Goal: Navigation & Orientation: Find specific page/section

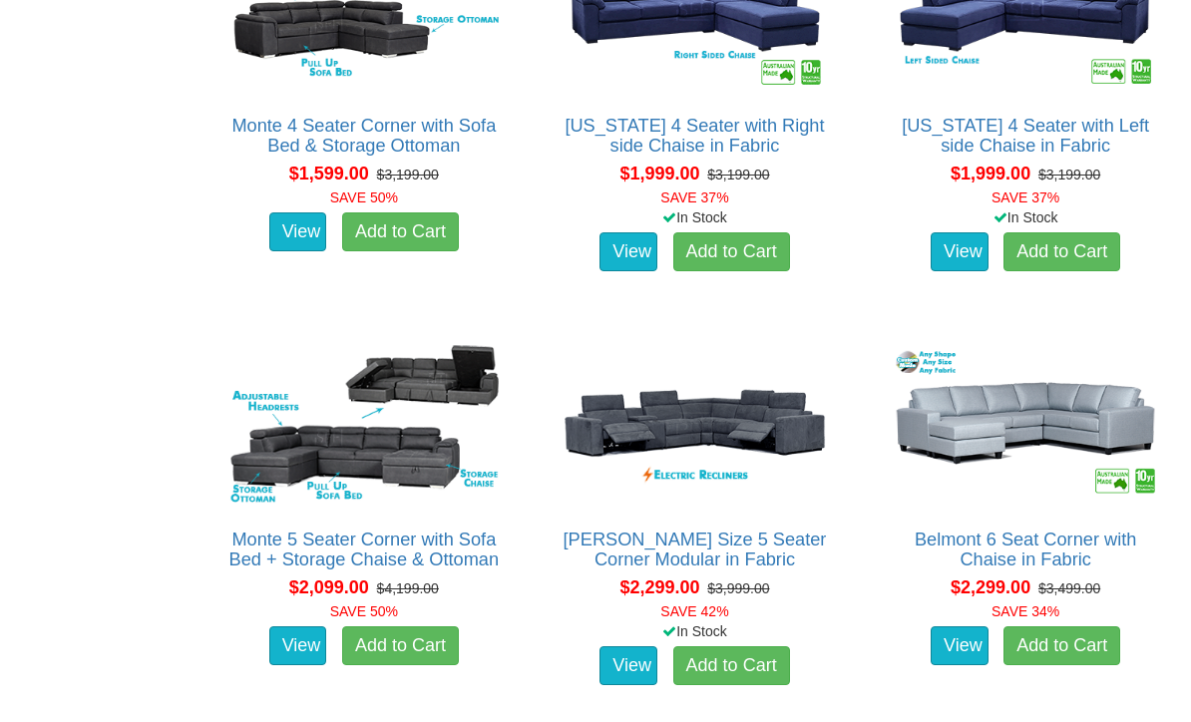
scroll to position [1290, 0]
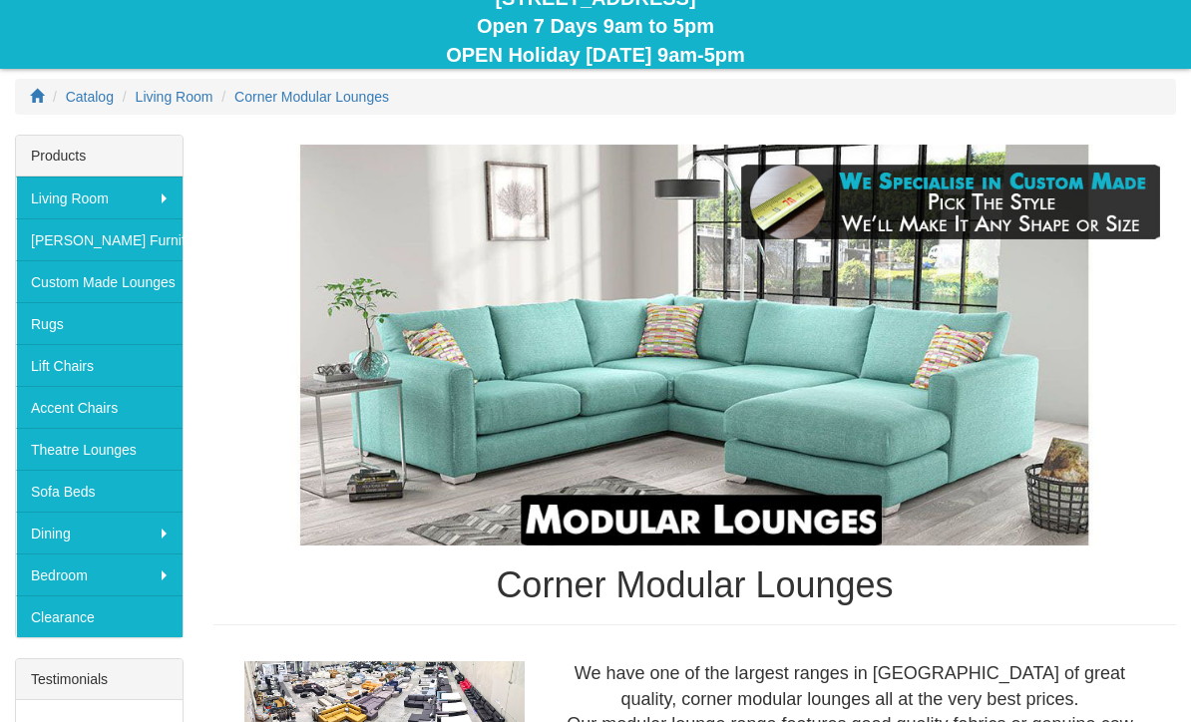
scroll to position [245, 0]
click at [138, 366] on link "Lift Chairs" at bounding box center [99, 365] width 167 height 42
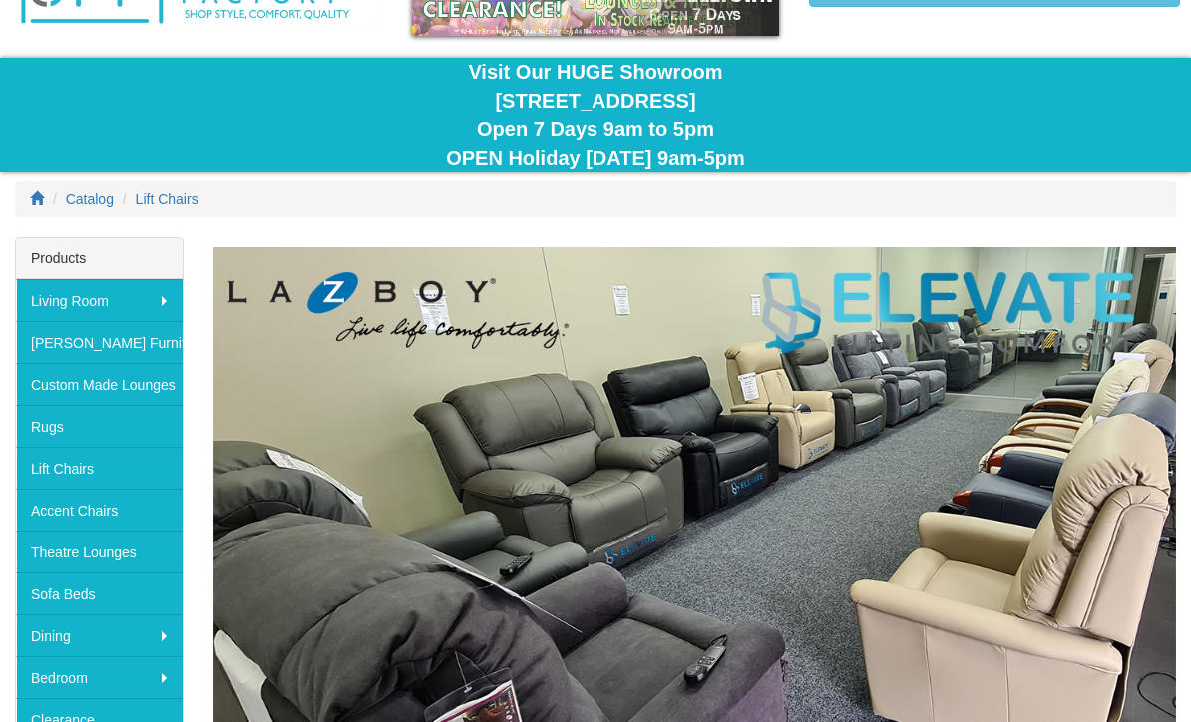
scroll to position [161, 0]
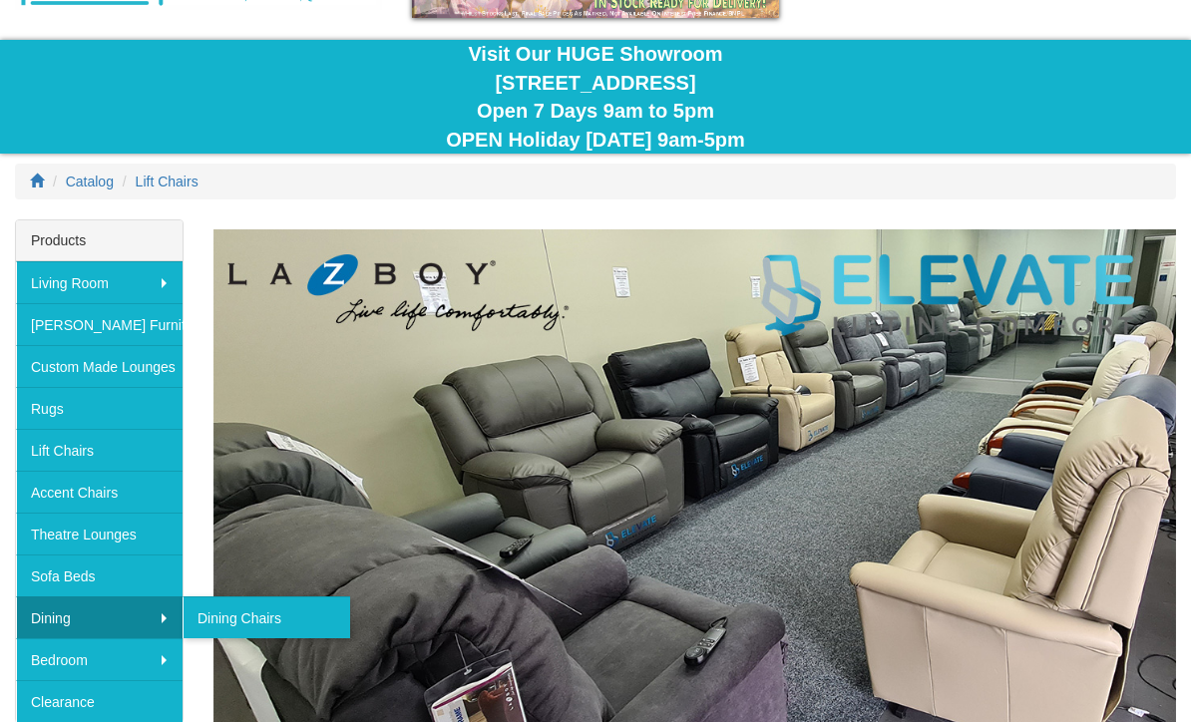
click at [289, 617] on link "Dining Chairs" at bounding box center [267, 618] width 168 height 42
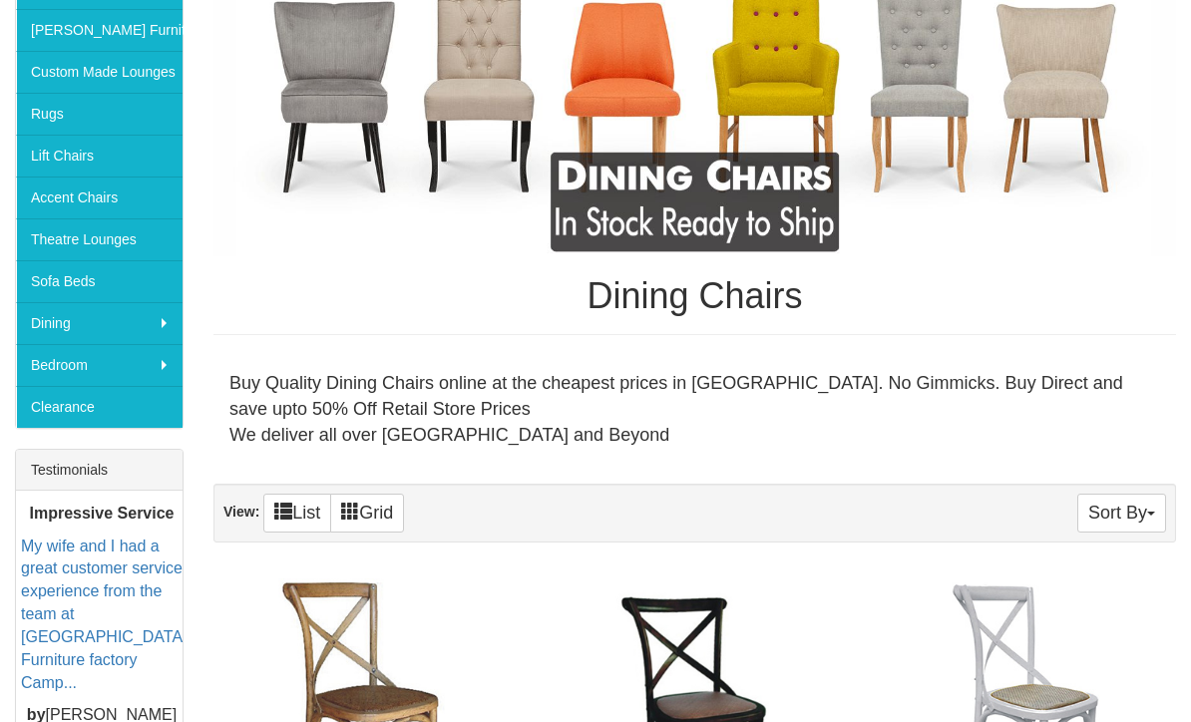
scroll to position [373, 0]
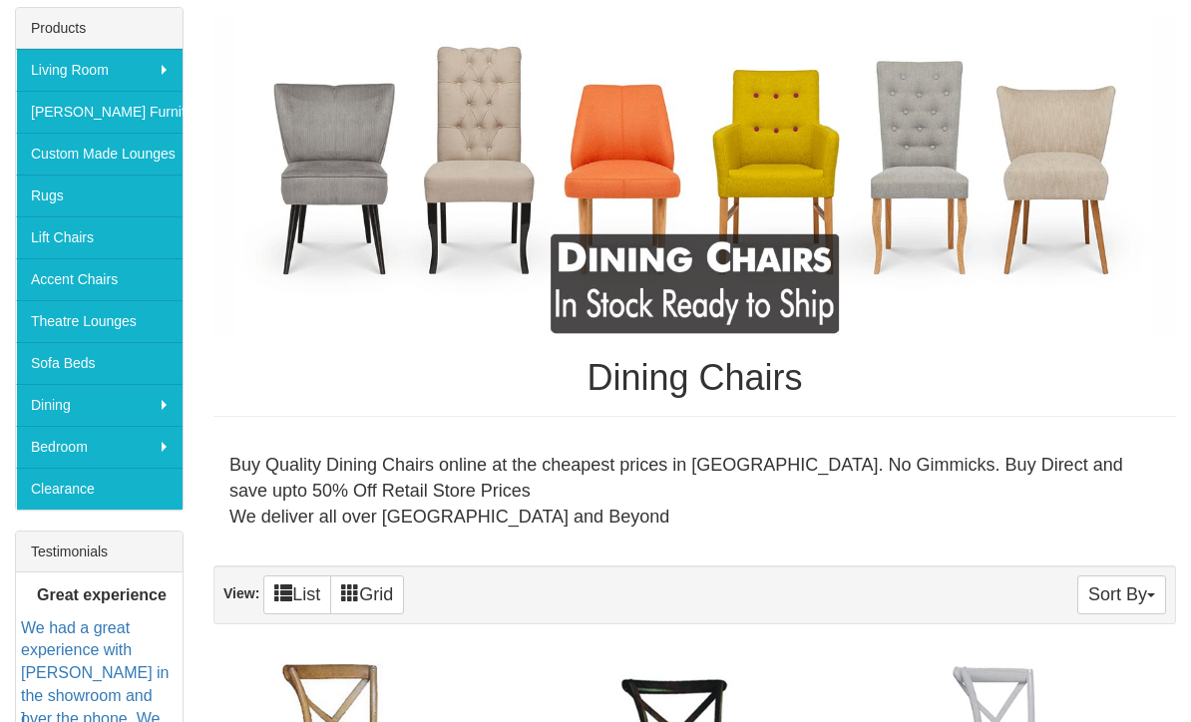
click at [102, 195] on link "Rugs" at bounding box center [99, 196] width 167 height 42
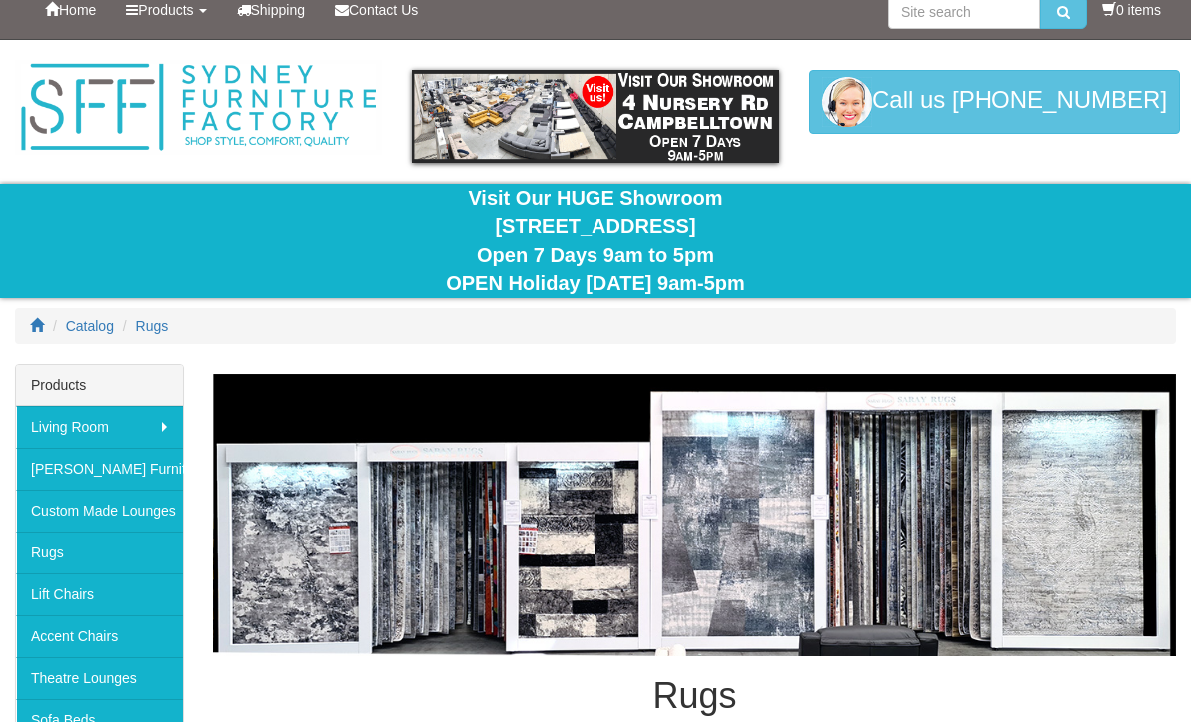
scroll to position [16, 0]
click at [127, 472] on link "[PERSON_NAME] Furniture" at bounding box center [99, 469] width 167 height 42
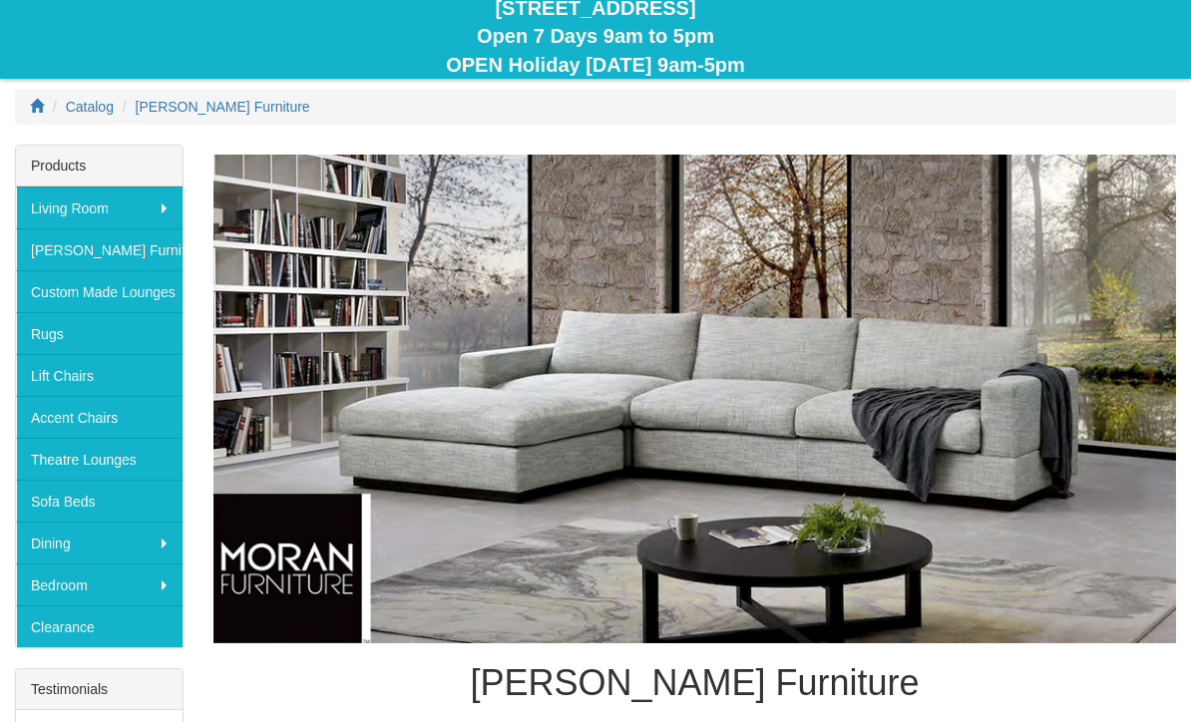
scroll to position [234, 0]
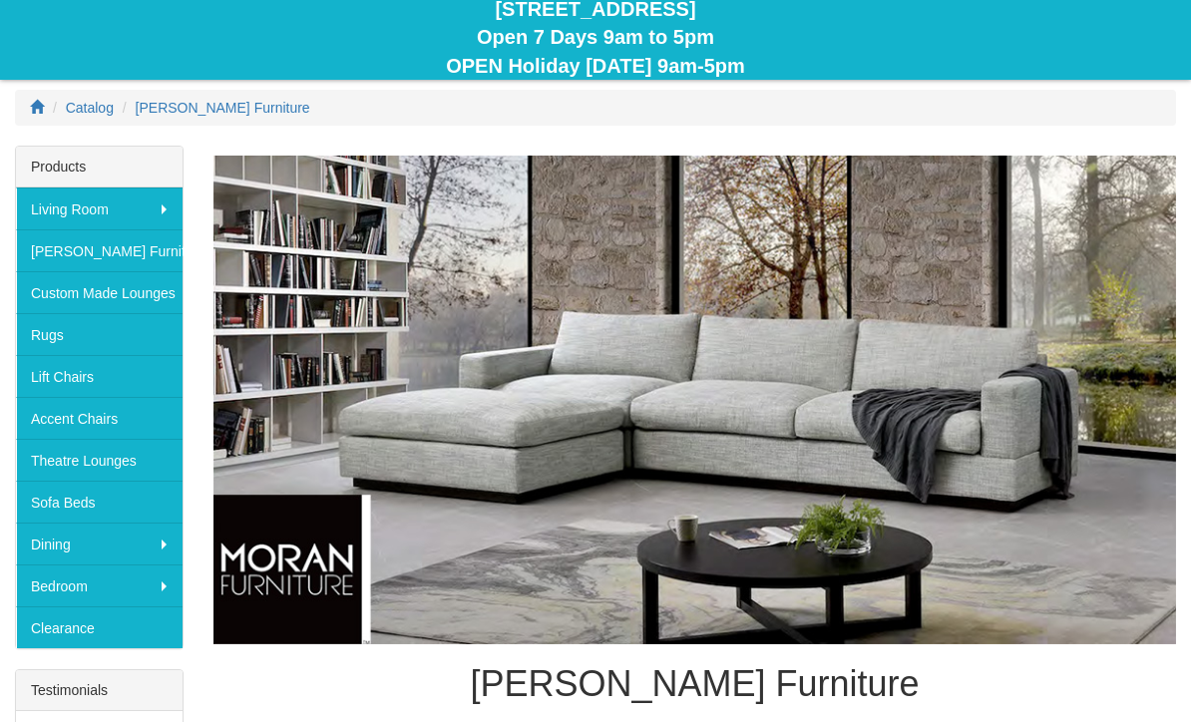
click at [951, 277] on img at bounding box center [694, 400] width 963 height 489
click at [138, 296] on link "Custom Made Lounges" at bounding box center [99, 292] width 167 height 42
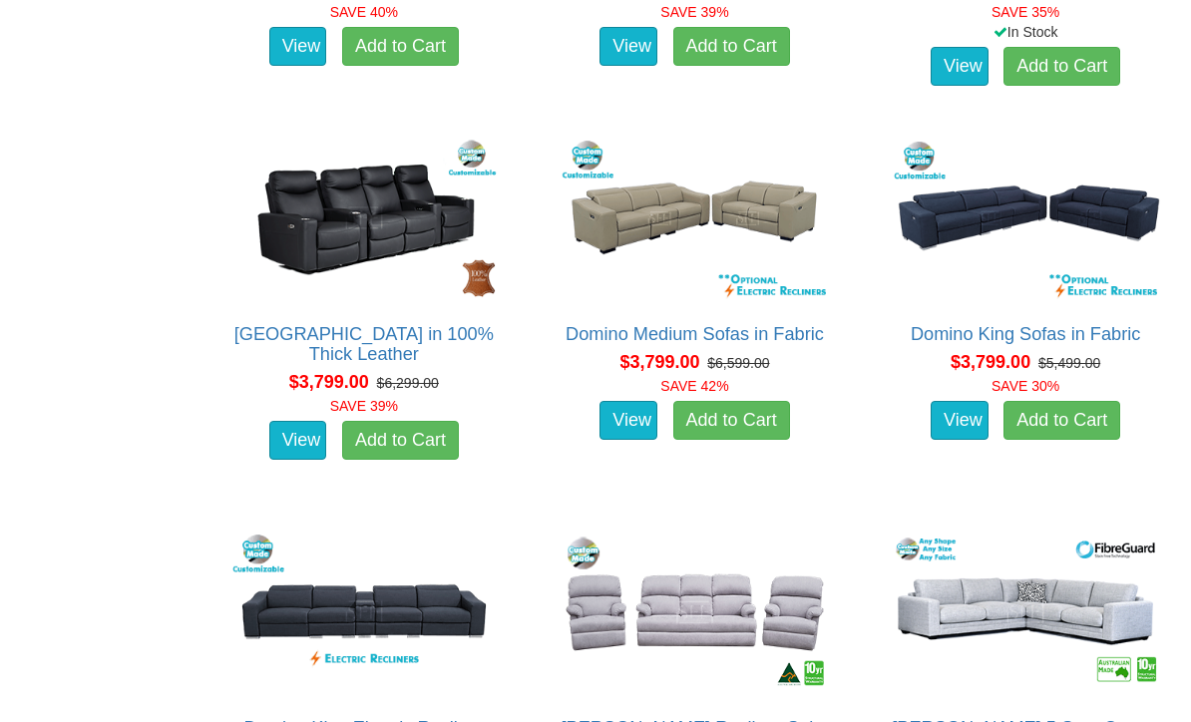
scroll to position [6250, 0]
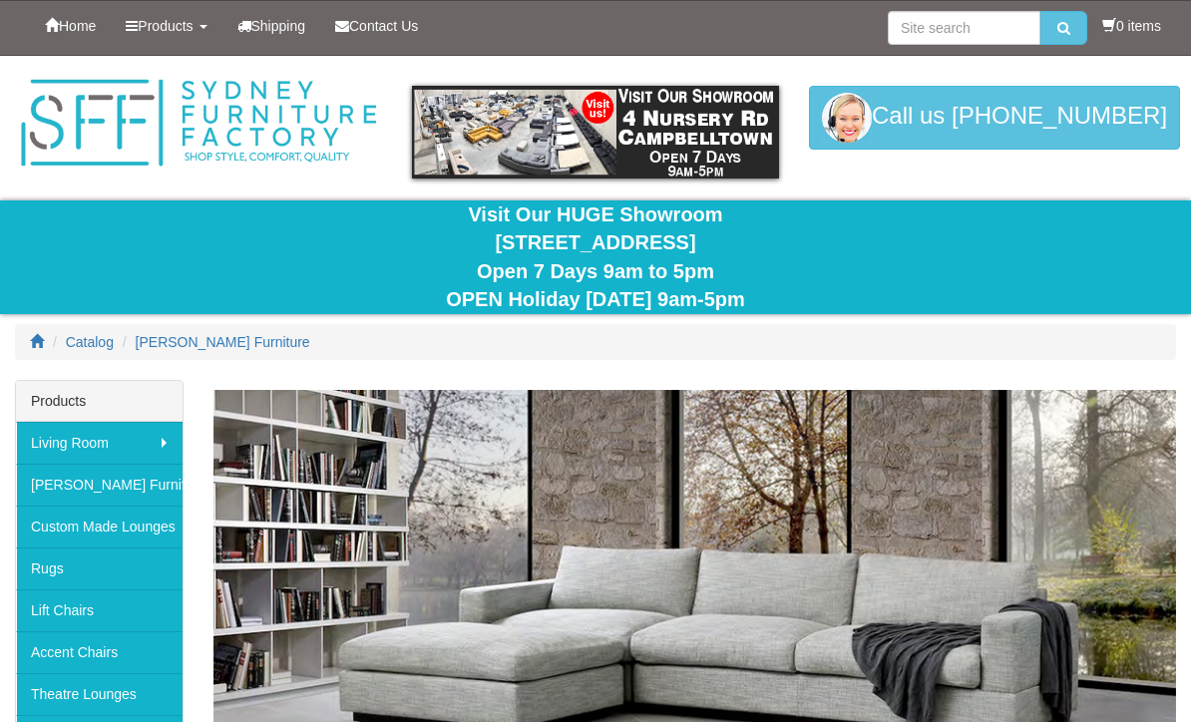
scroll to position [234, 0]
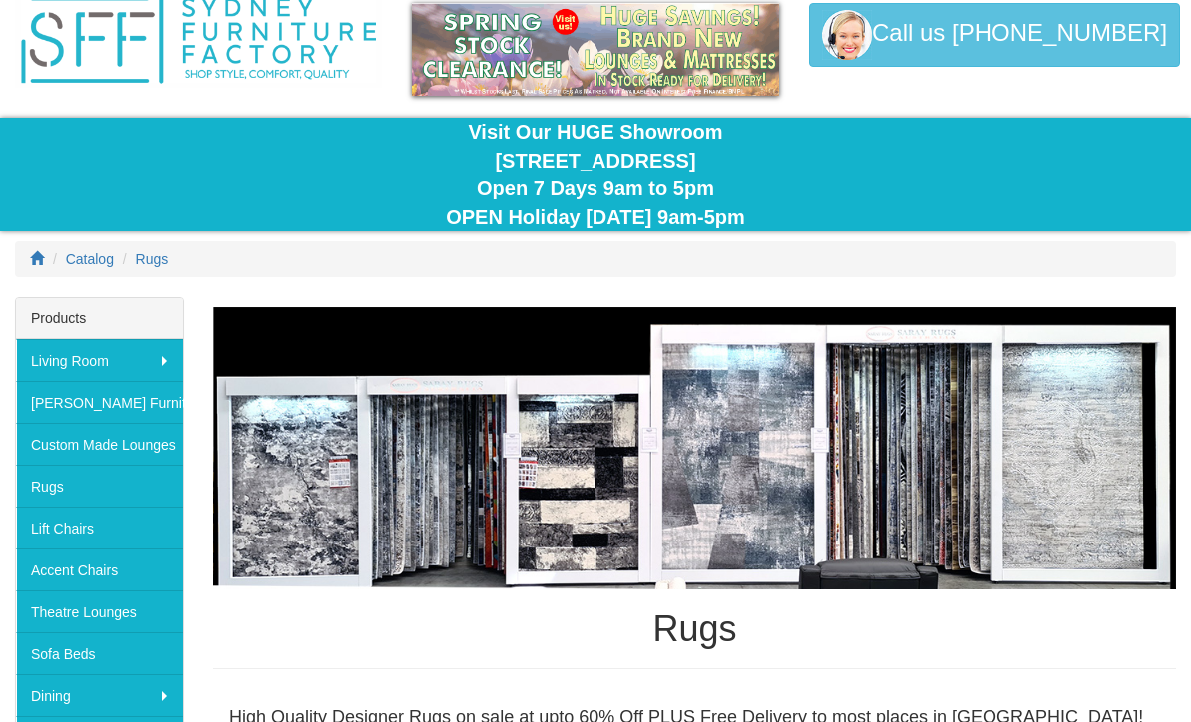
scroll to position [82, 0]
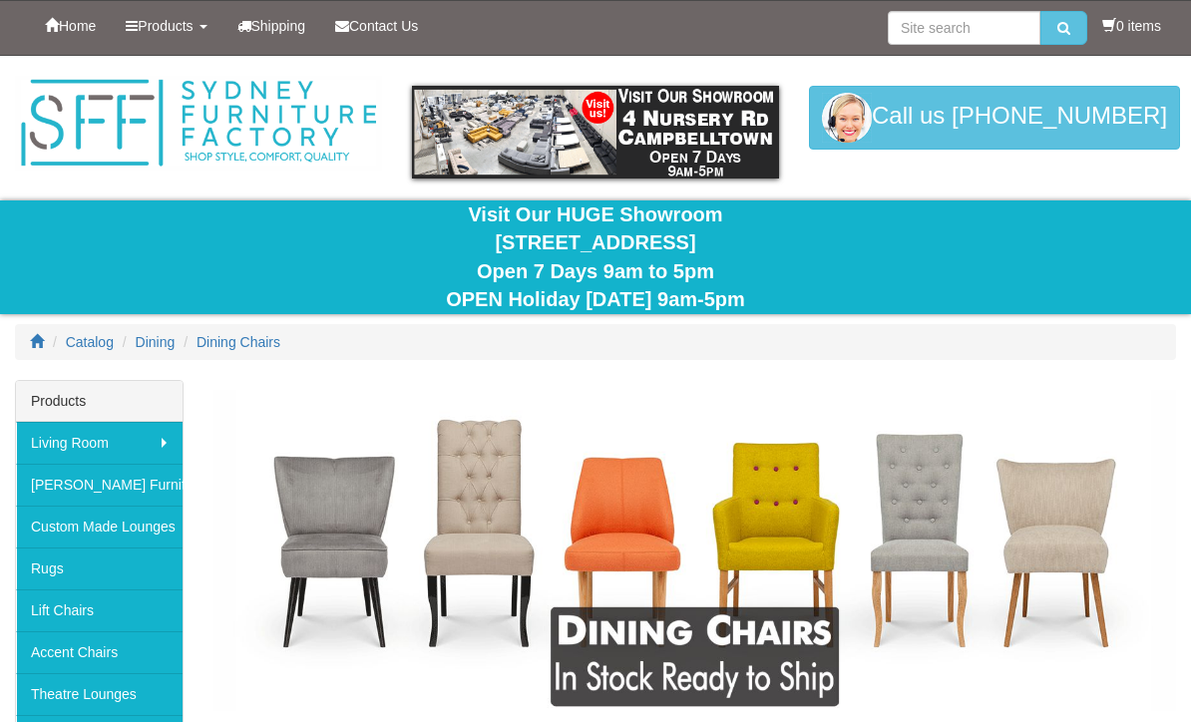
scroll to position [373, 0]
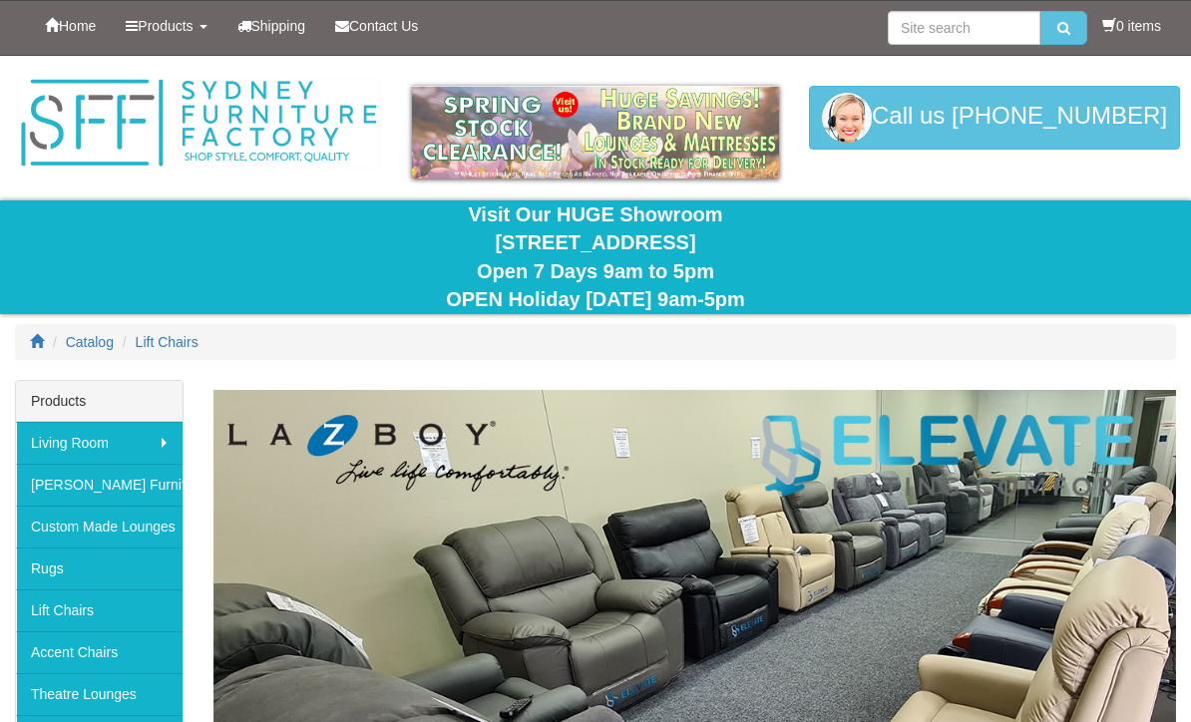
scroll to position [226, 0]
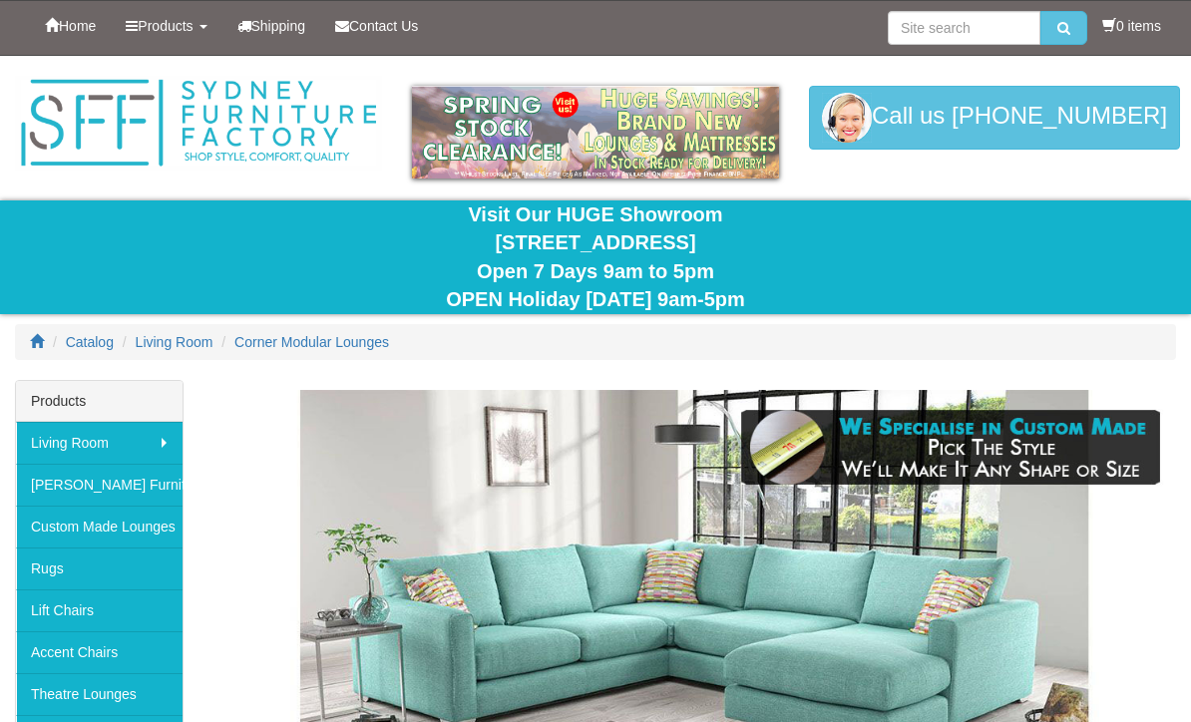
scroll to position [311, 0]
